Goal: Check status

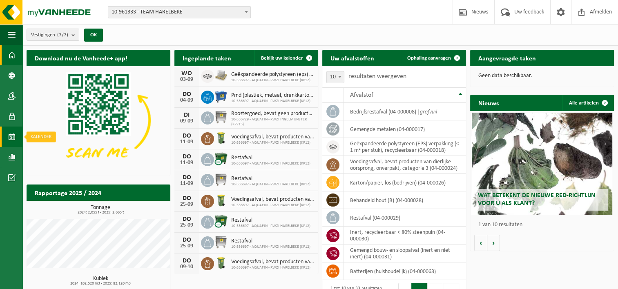
click at [8, 135] on link "Kalender" at bounding box center [11, 137] width 22 height 20
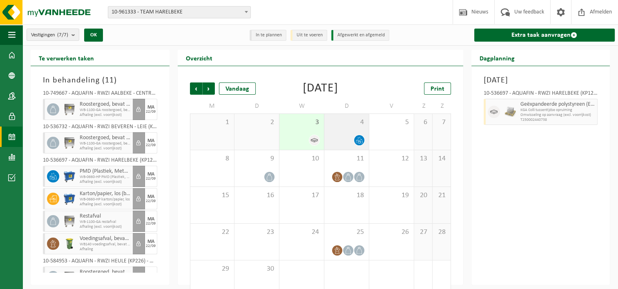
click at [360, 138] on icon at bounding box center [359, 140] width 7 height 7
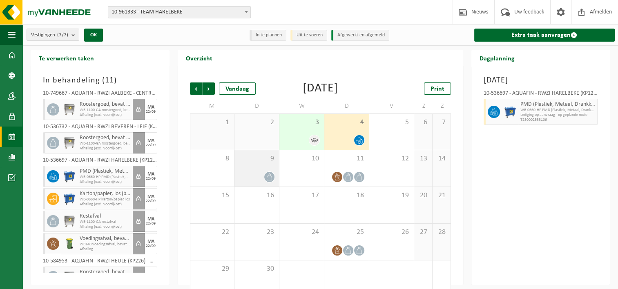
click at [270, 176] on icon at bounding box center [269, 177] width 7 height 7
